Goal: Task Accomplishment & Management: Manage account settings

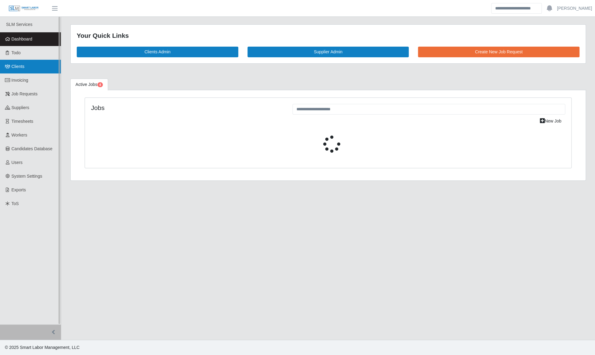
click at [13, 60] on link "Clients" at bounding box center [30, 67] width 61 height 14
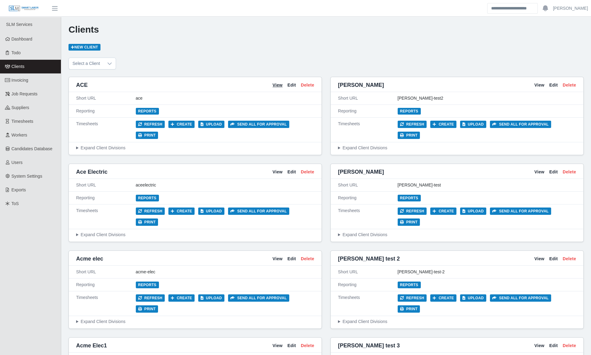
click at [276, 84] on link "View" at bounding box center [277, 85] width 10 height 6
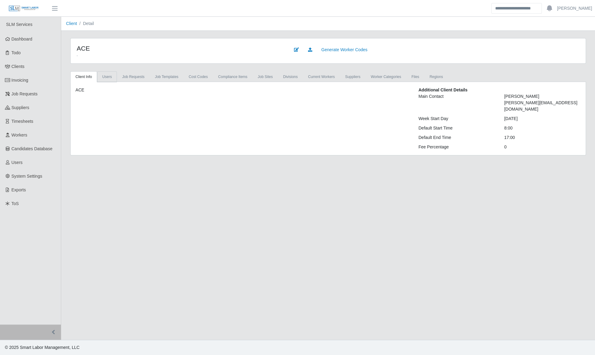
click at [99, 76] on link "Users" at bounding box center [107, 76] width 20 height 11
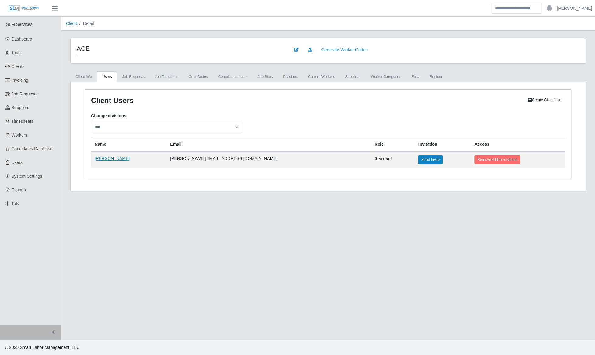
click at [96, 159] on link "JOhn" at bounding box center [112, 158] width 35 height 5
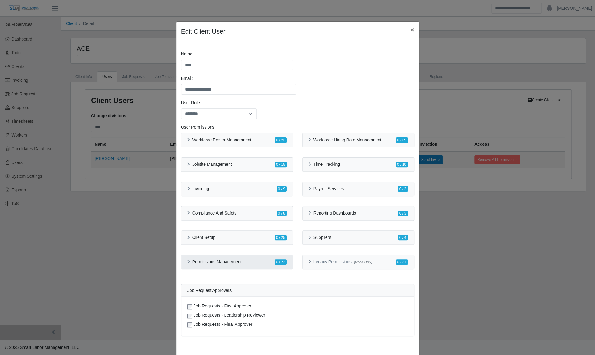
click at [184, 264] on div "Permissions Management 0 / 22" at bounding box center [236, 262] width 111 height 14
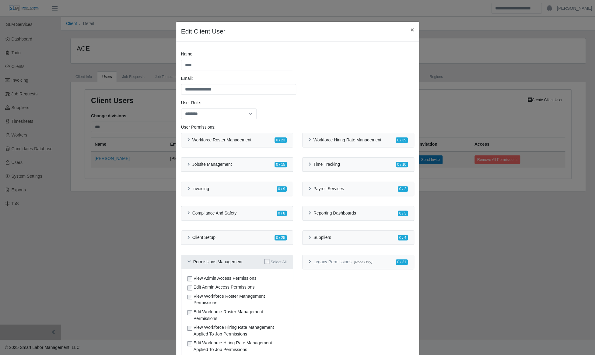
click at [184, 264] on div "Permissions Management Select All" at bounding box center [236, 262] width 111 height 14
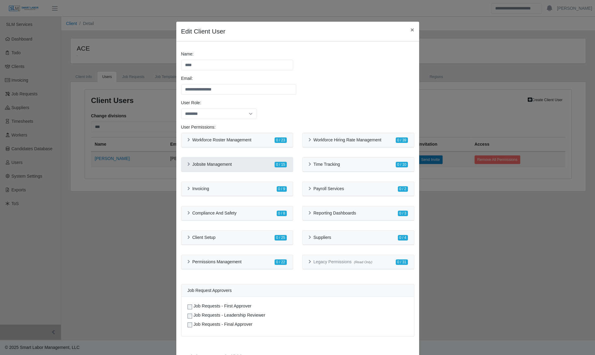
click at [183, 164] on div "Jobsite Management 0 / 15" at bounding box center [236, 164] width 111 height 14
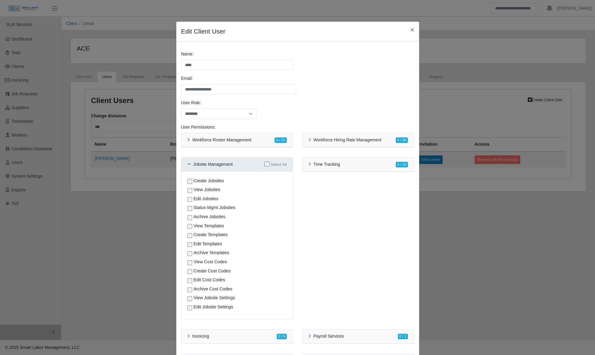
click at [187, 164] on icon at bounding box center [188, 164] width 3 height 4
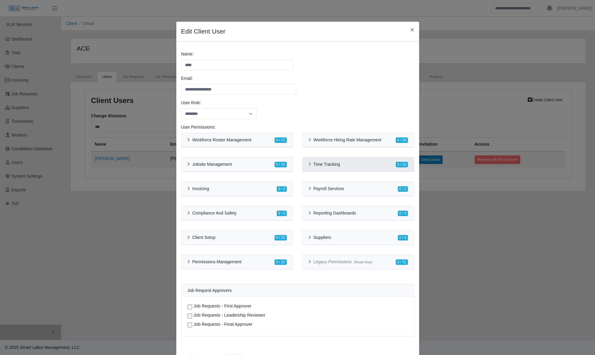
click at [309, 164] on icon at bounding box center [310, 164] width 2 height 4
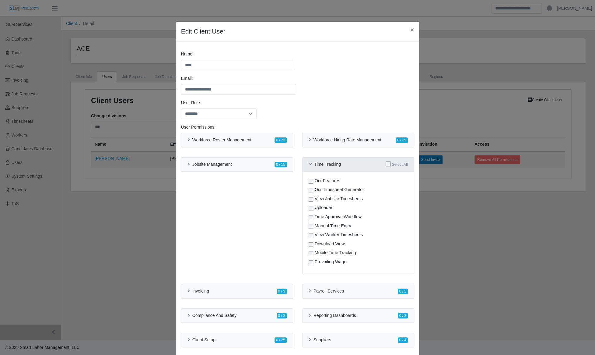
click at [309, 164] on icon at bounding box center [310, 164] width 3 height 4
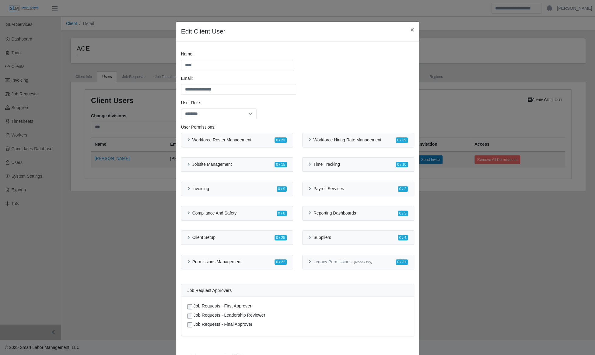
click at [171, 161] on div "**********" at bounding box center [297, 177] width 595 height 355
click at [184, 164] on div "Jobsite Management 0 / 15" at bounding box center [236, 164] width 111 height 14
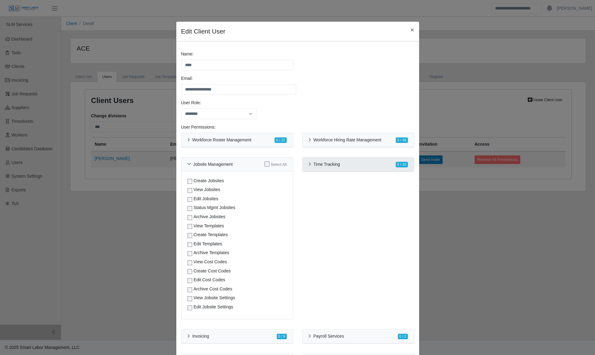
click at [310, 162] on div "Time Tracking" at bounding box center [324, 164] width 31 height 5
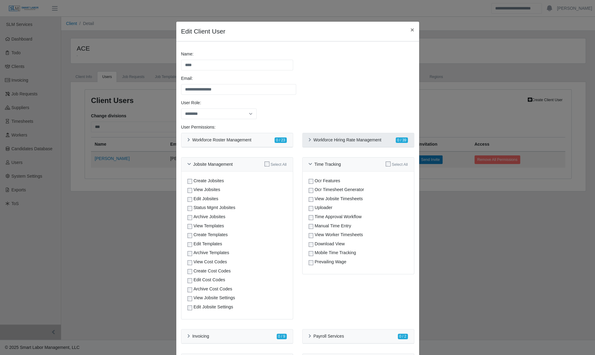
click at [307, 143] on div "Workforce Hiring Rate Management 0 / 39" at bounding box center [358, 140] width 111 height 14
